Goal: Transaction & Acquisition: Purchase product/service

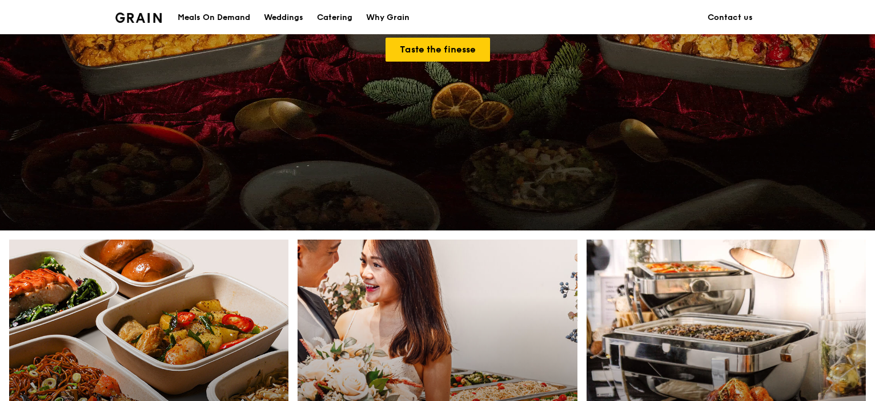
scroll to position [343, 0]
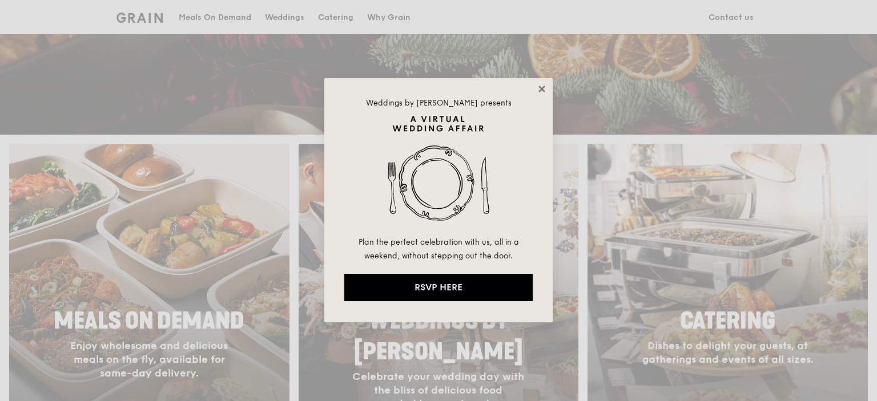
click at [545, 93] on icon at bounding box center [542, 89] width 10 height 10
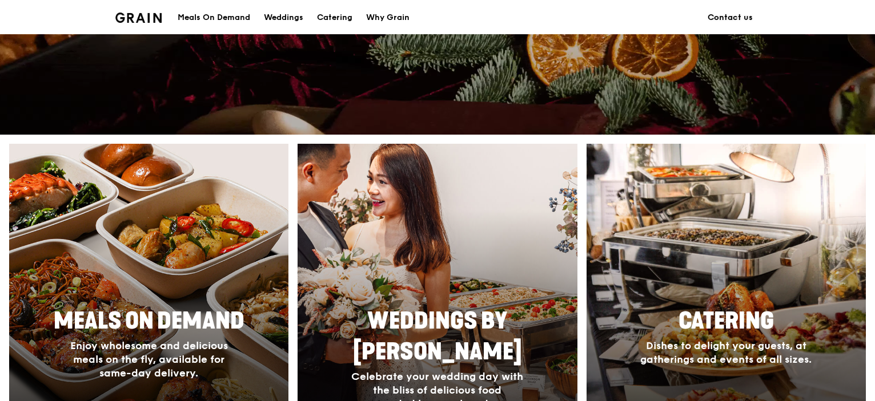
click at [751, 17] on link "Contact us" at bounding box center [729, 18] width 59 height 34
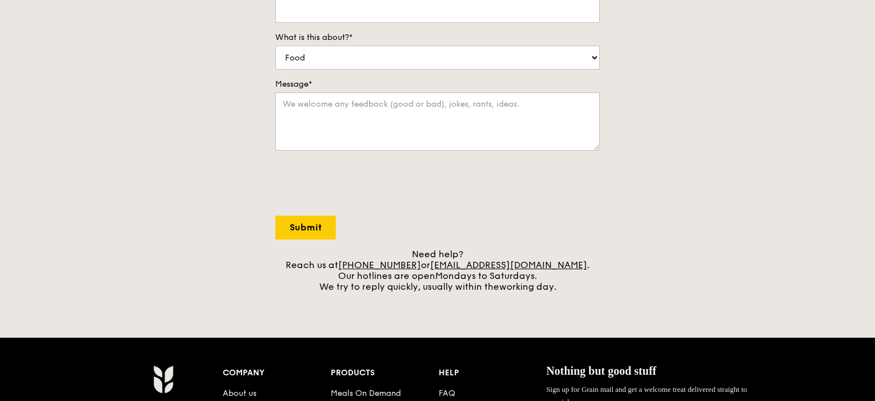
scroll to position [457, 0]
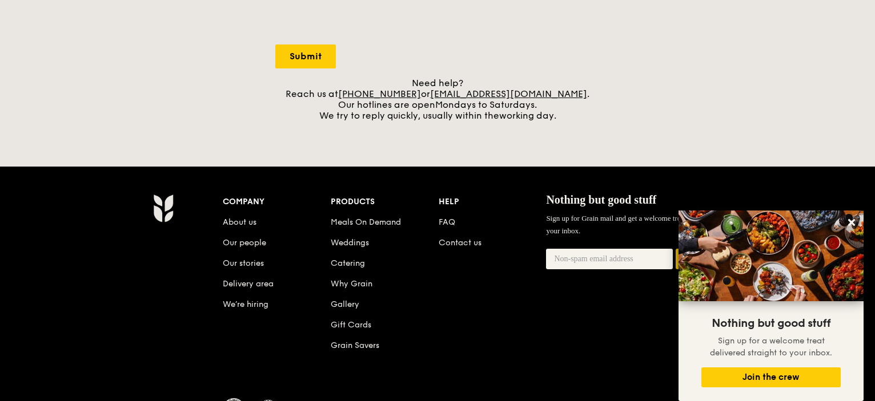
drag, startPoint x: 449, startPoint y: 95, endPoint x: 574, endPoint y: 61, distance: 130.2
drag, startPoint x: 563, startPoint y: 97, endPoint x: 449, endPoint y: 98, distance: 114.2
click at [449, 98] on div "Need help? Reach us at [PHONE_NUMBER] or [EMAIL_ADDRESS][DOMAIN_NAME] . Our hot…" at bounding box center [437, 99] width 324 height 43
copy div "[EMAIL_ADDRESS][DOMAIN_NAME] ."
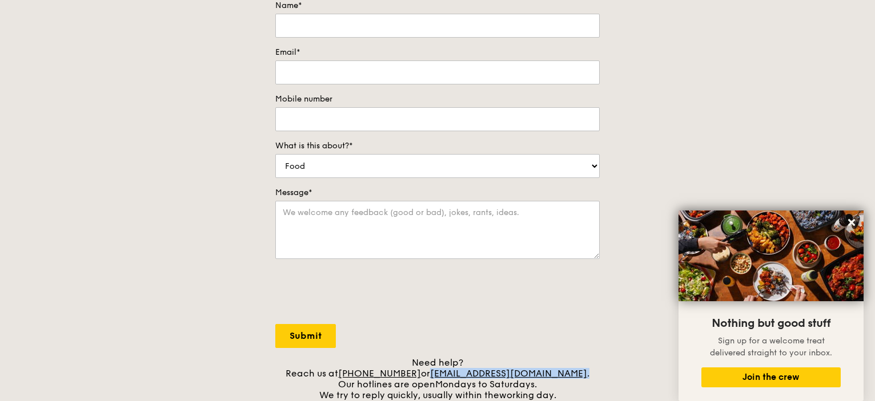
scroll to position [343, 0]
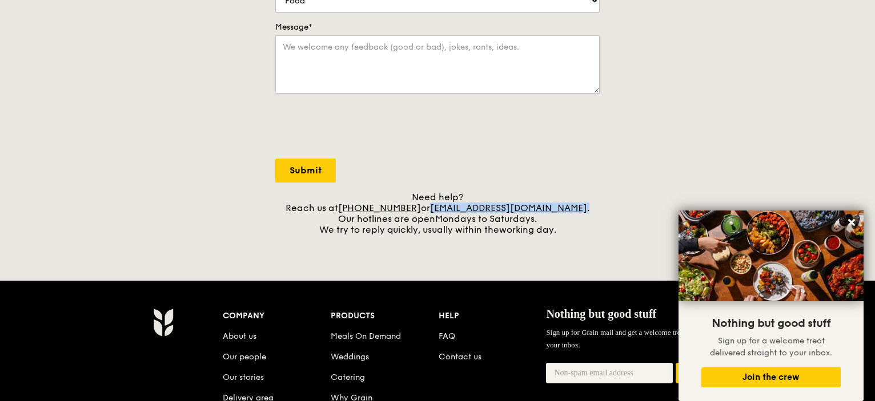
copy div "[EMAIL_ADDRESS][DOMAIN_NAME] ."
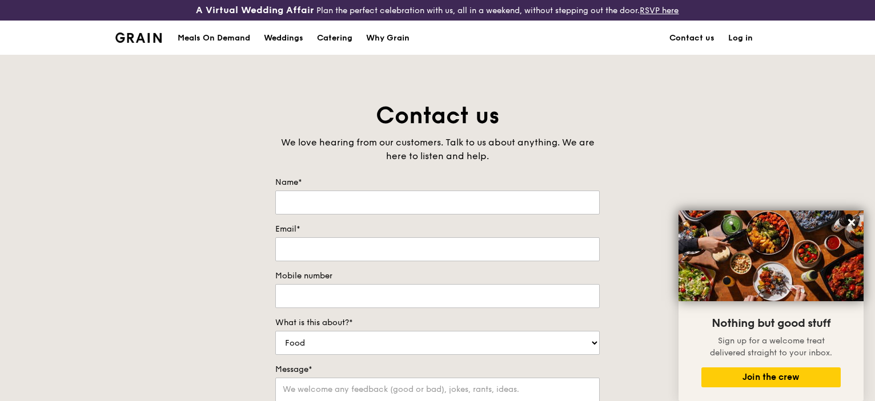
scroll to position [0, 0]
click at [196, 34] on div "Meals On Demand" at bounding box center [214, 38] width 73 height 34
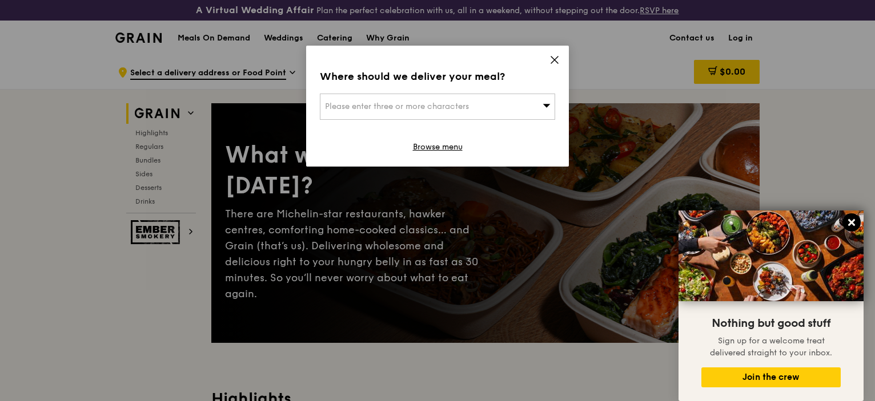
click at [856, 219] on icon at bounding box center [851, 223] width 10 height 10
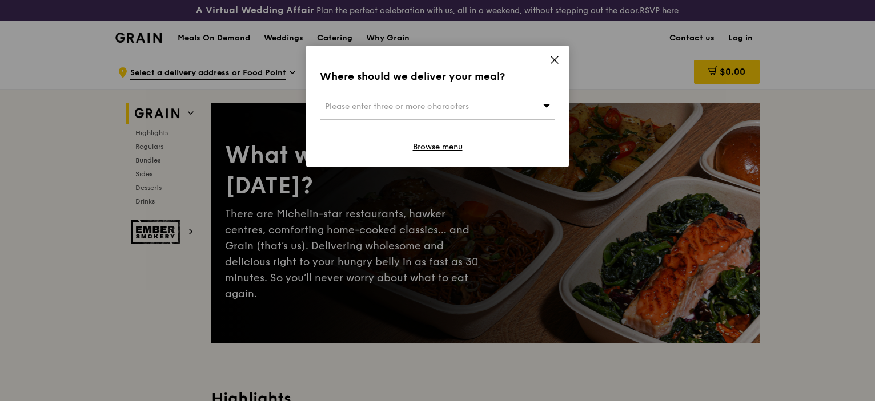
click at [531, 99] on div "Please enter three or more characters" at bounding box center [437, 107] width 235 height 26
click at [553, 56] on icon at bounding box center [554, 60] width 10 height 10
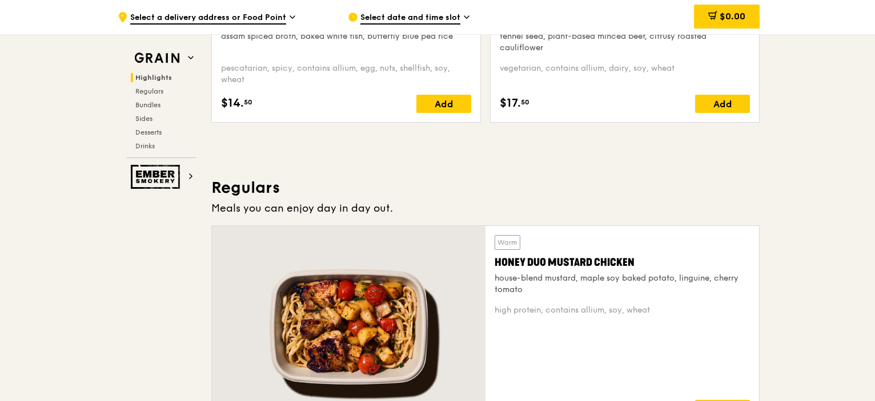
scroll to position [571, 0]
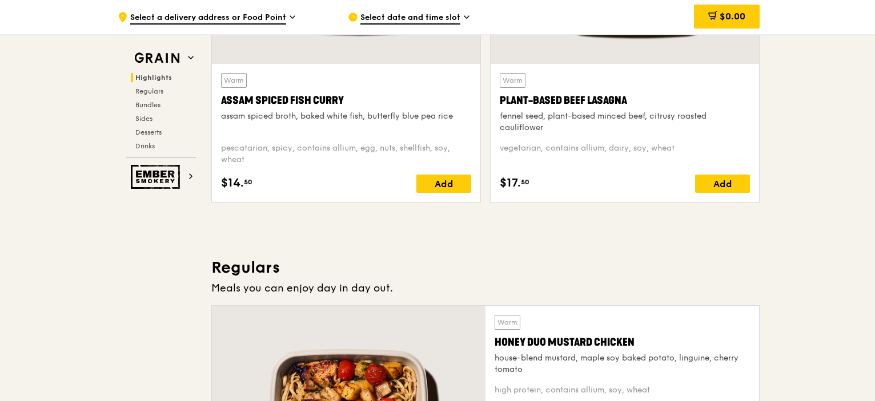
click at [253, 285] on div "Meals you can enjoy day in day out." at bounding box center [485, 288] width 548 height 16
click at [407, 15] on span "Select date and time slot" at bounding box center [410, 18] width 100 height 13
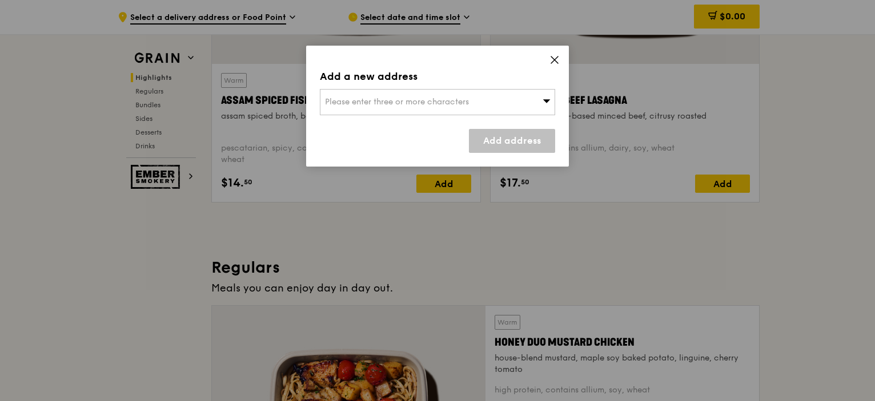
click at [412, 101] on span "Please enter three or more characters" at bounding box center [397, 102] width 144 height 10
click at [415, 133] on li "Please enter 3 or more characters" at bounding box center [437, 125] width 234 height 21
click at [407, 109] on input "search" at bounding box center [437, 102] width 234 height 25
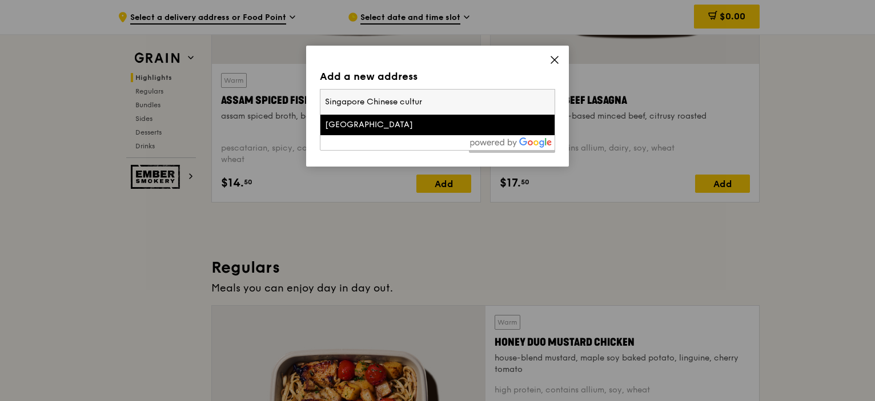
type input "Singapore Chinese cultur"
click at [434, 130] on div "[GEOGRAPHIC_DATA]" at bounding box center [409, 124] width 169 height 11
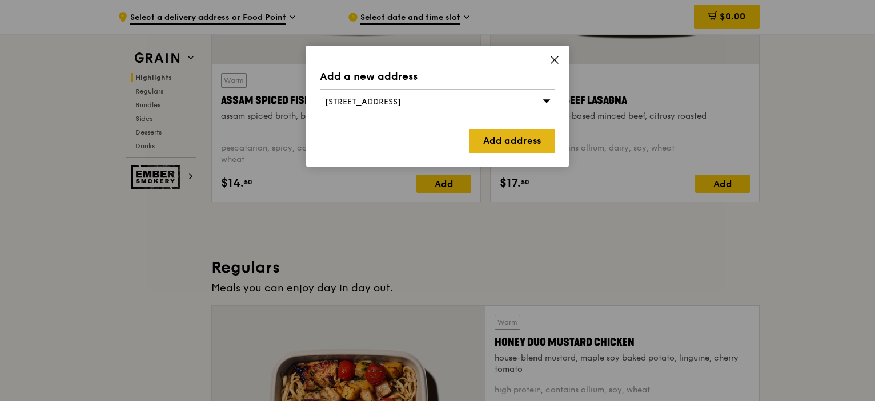
click at [500, 134] on link "Add address" at bounding box center [512, 141] width 86 height 24
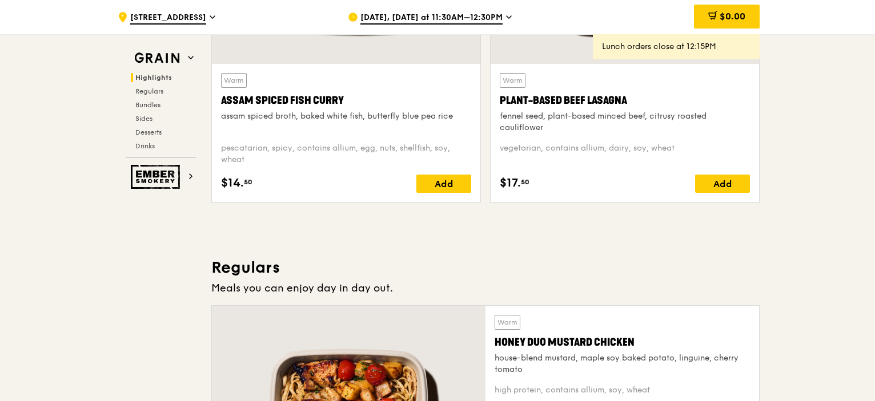
click at [469, 20] on span "[DATE], [DATE] at 11:30AM–12:30PM" at bounding box center [431, 18] width 142 height 13
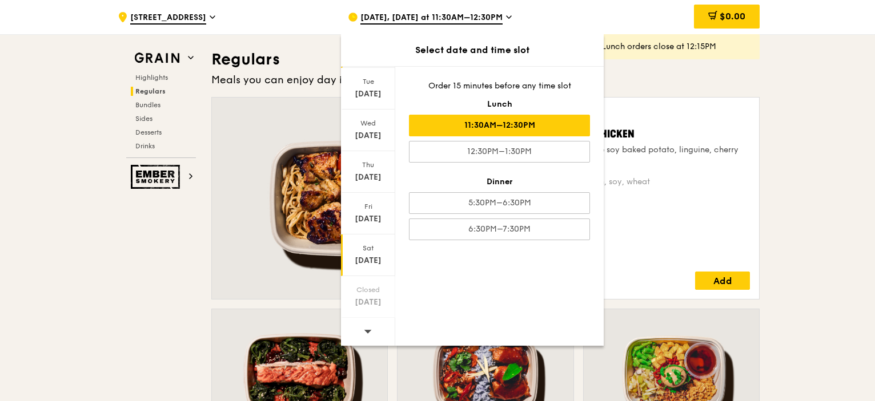
scroll to position [799, 0]
